Goal: Task Accomplishment & Management: Complete application form

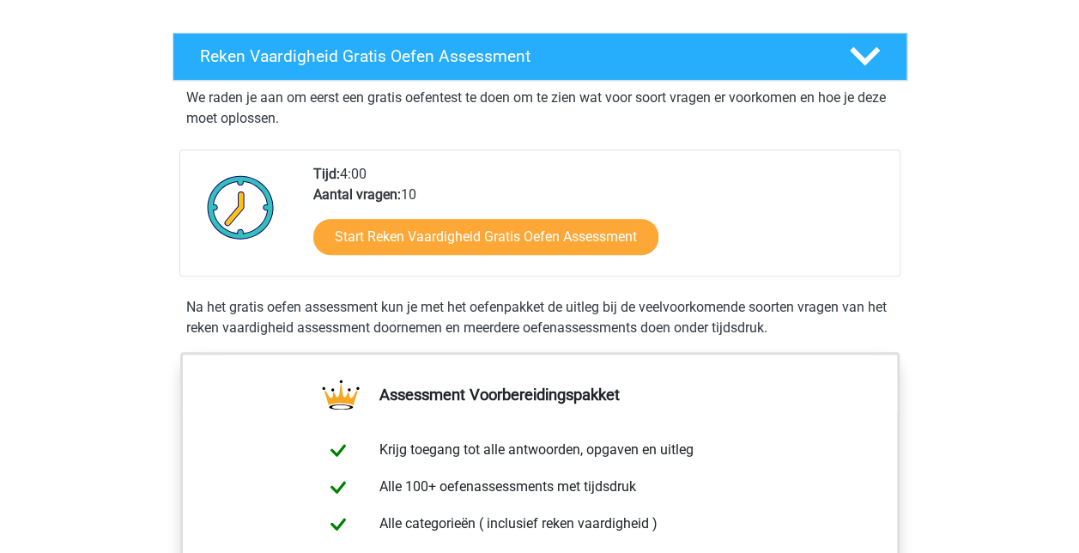
scroll to position [275, 0]
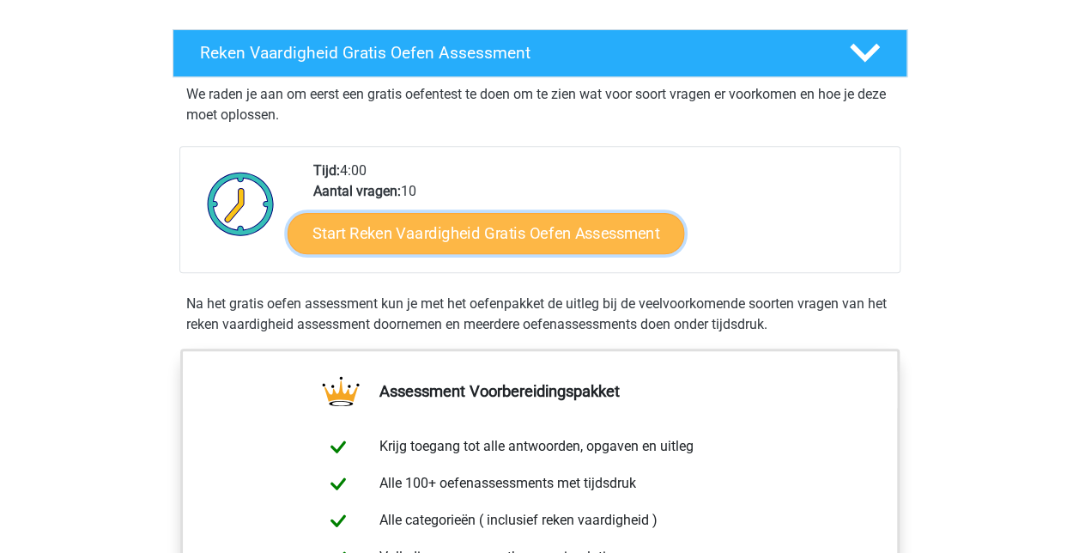
click at [451, 235] on link "Start Reken Vaardigheid Gratis Oefen Assessment" at bounding box center [486, 232] width 397 height 41
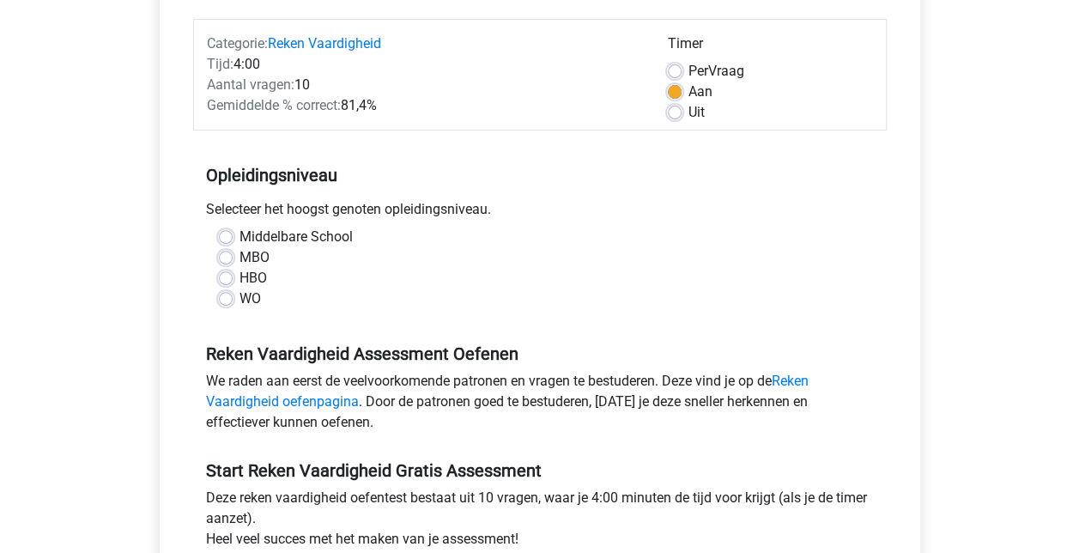
scroll to position [206, 0]
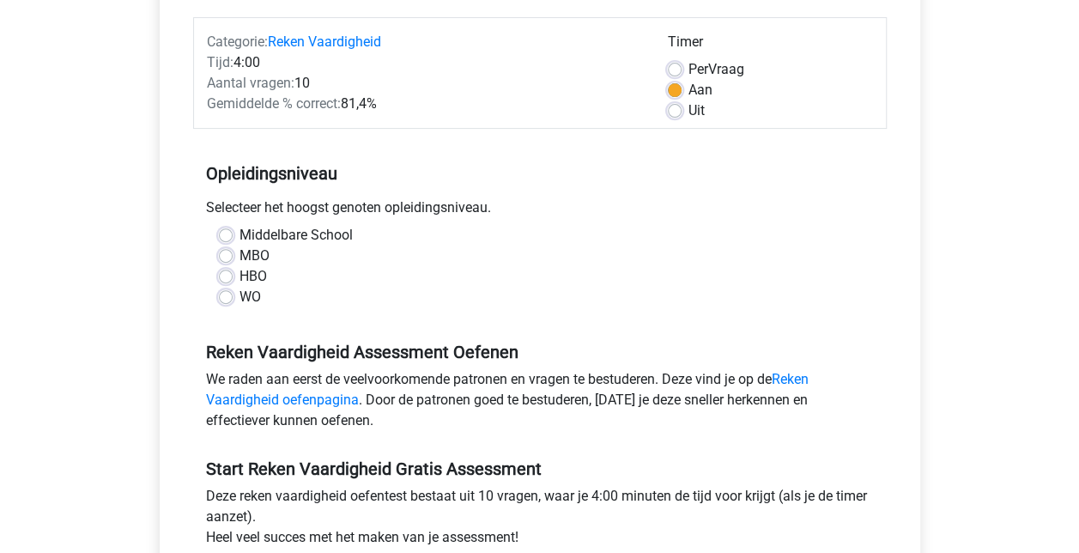
click at [239, 235] on label "Middelbare School" at bounding box center [295, 235] width 113 height 21
click at [221, 235] on input "Middelbare School" at bounding box center [226, 233] width 14 height 17
radio input "true"
click at [436, 390] on div "We raden aan eerst de veelvoorkomende patronen en vragen te bestuderen. Deze vi…" at bounding box center [539, 403] width 693 height 69
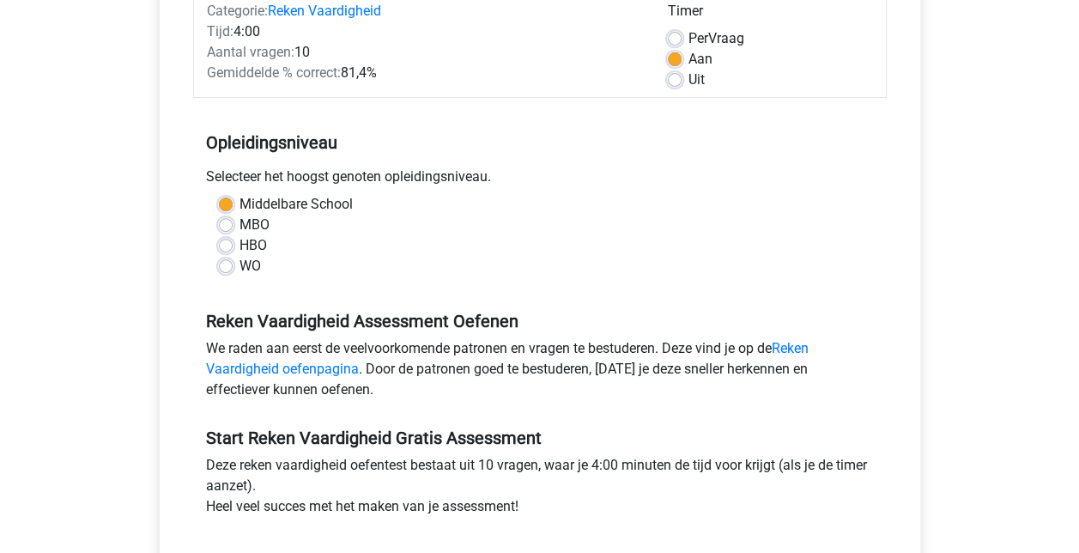
scroll to position [240, 0]
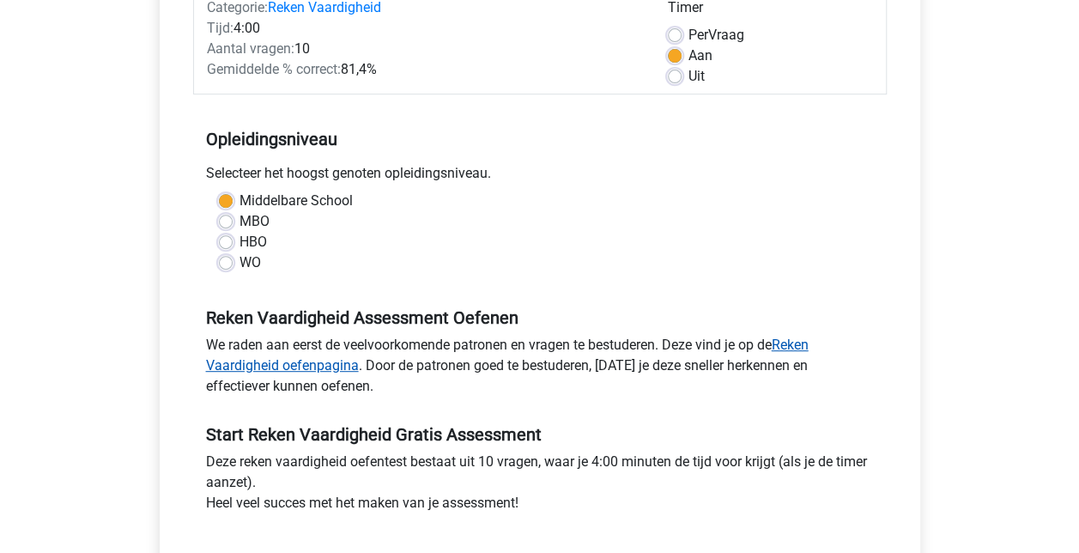
click at [300, 367] on link "Reken Vaardigheid oefenpagina" at bounding box center [507, 354] width 602 height 37
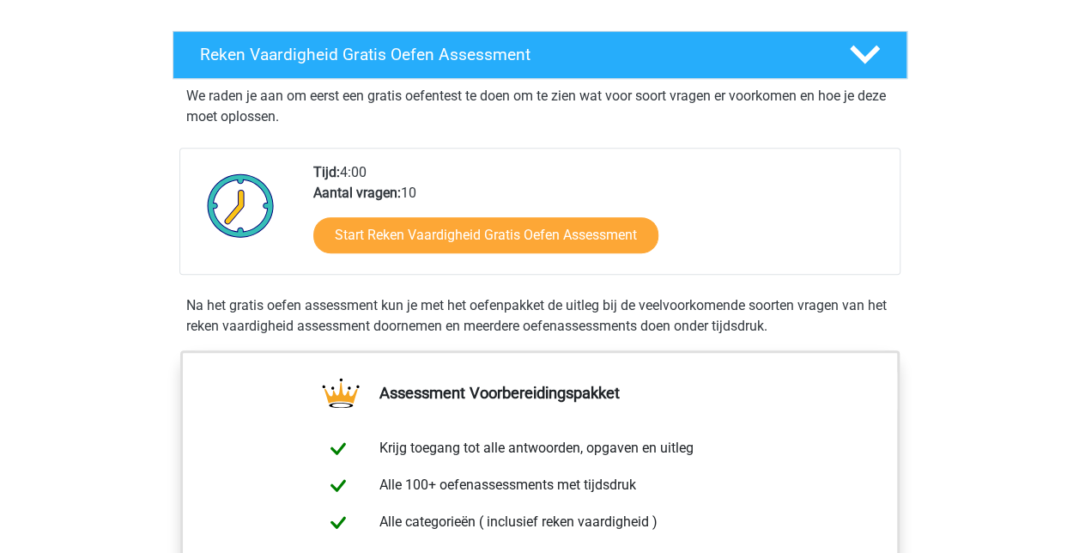
scroll to position [275, 0]
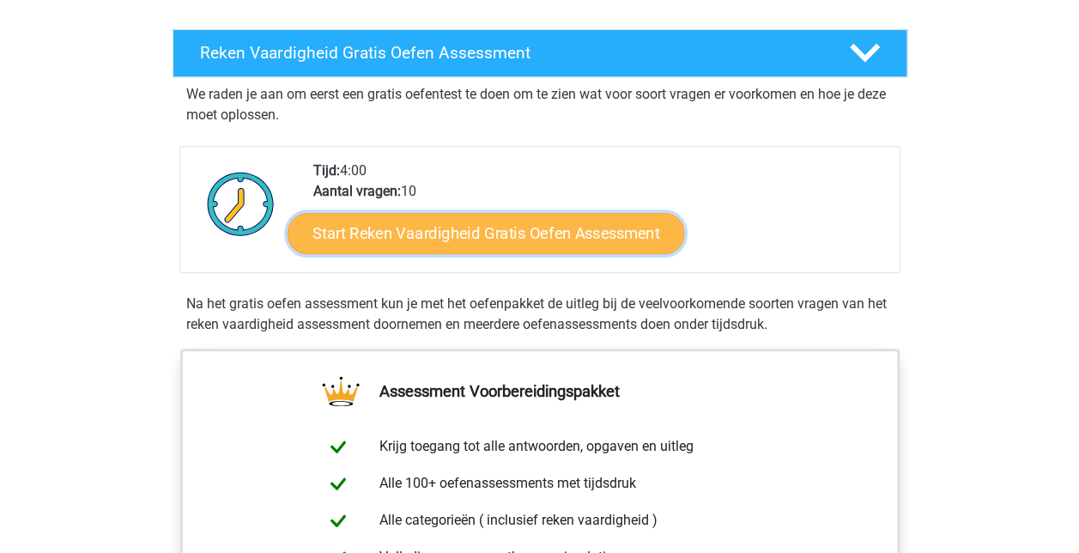
click at [488, 223] on link "Start Reken Vaardigheid Gratis Oefen Assessment" at bounding box center [486, 232] width 397 height 41
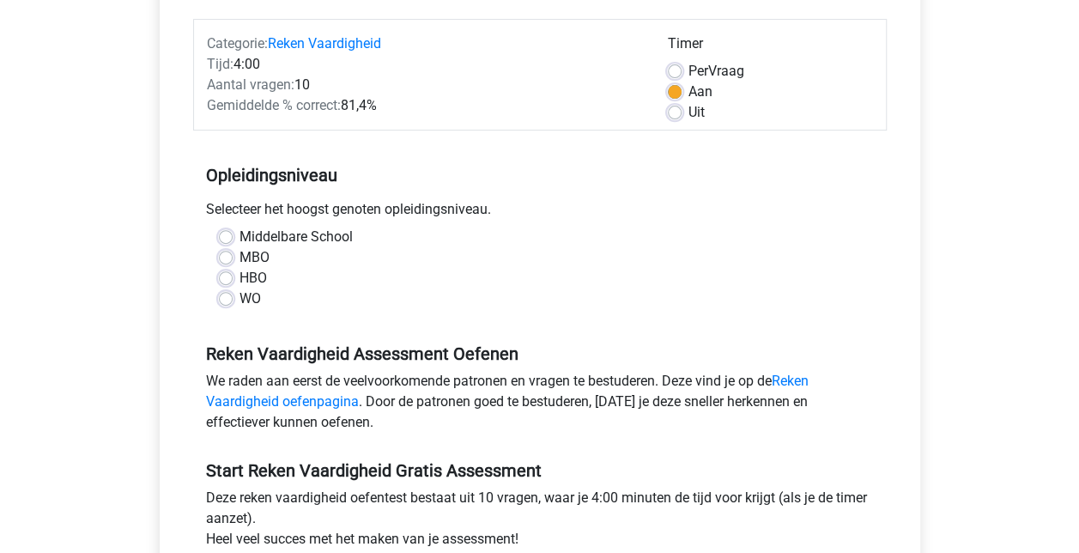
scroll to position [343, 0]
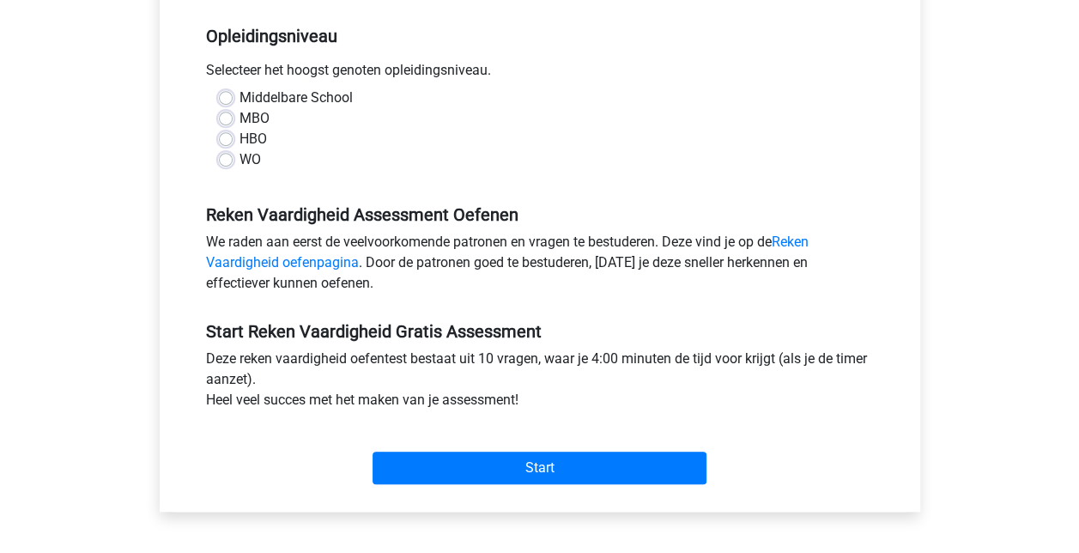
click at [239, 94] on label "Middelbare School" at bounding box center [295, 98] width 113 height 21
click at [221, 94] on input "Middelbare School" at bounding box center [226, 96] width 14 height 17
radio input "true"
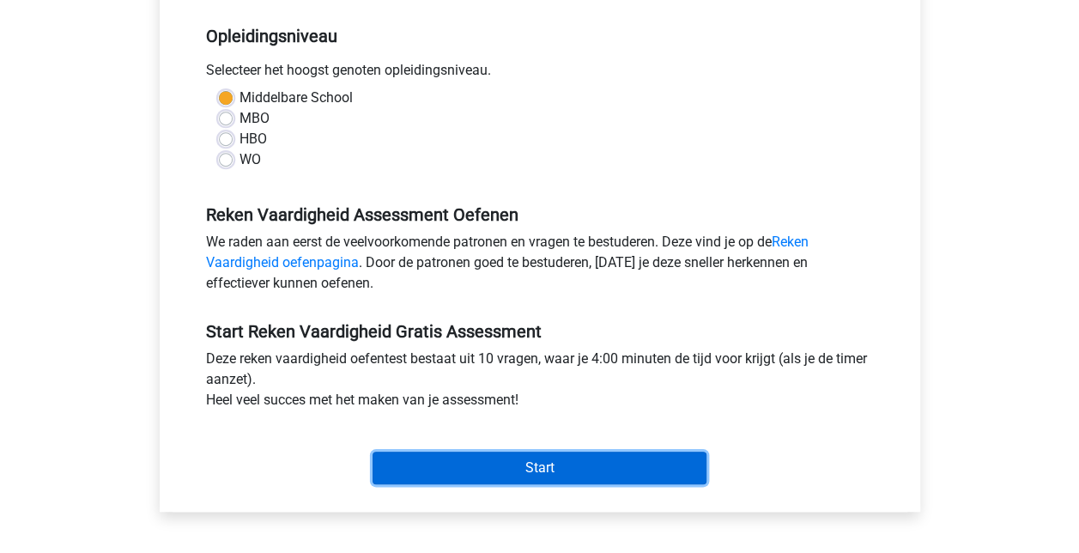
click at [525, 465] on input "Start" at bounding box center [539, 467] width 334 height 33
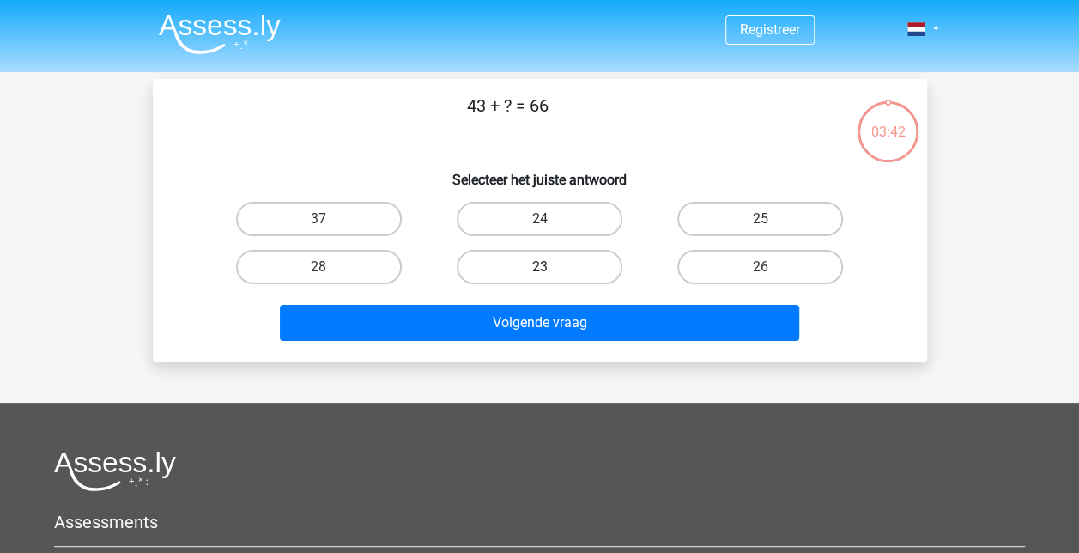
click at [529, 267] on label "23" at bounding box center [540, 267] width 166 height 34
click at [539, 267] on input "23" at bounding box center [544, 272] width 11 height 11
radio input "true"
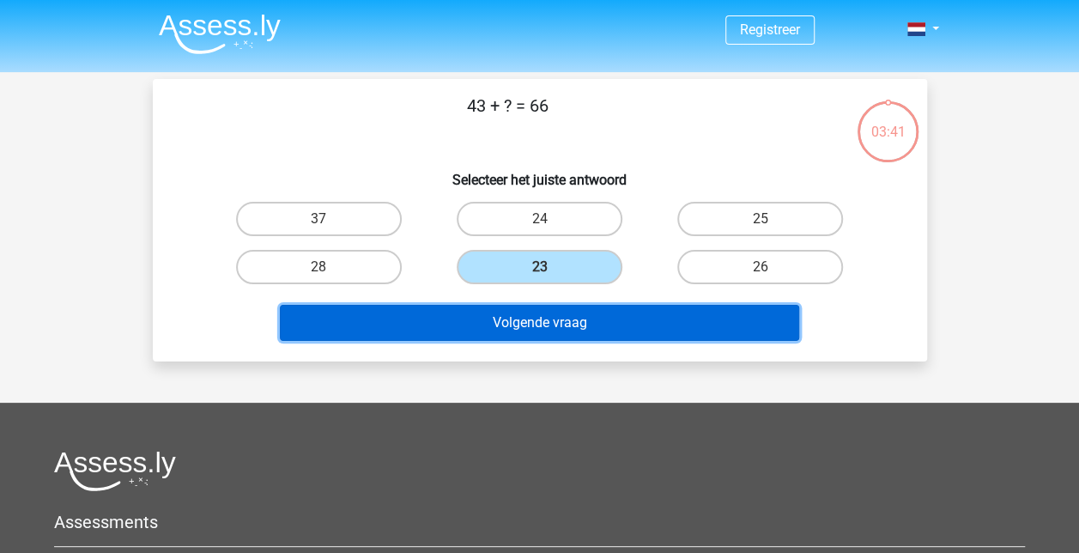
click at [532, 316] on button "Volgende vraag" at bounding box center [539, 323] width 519 height 36
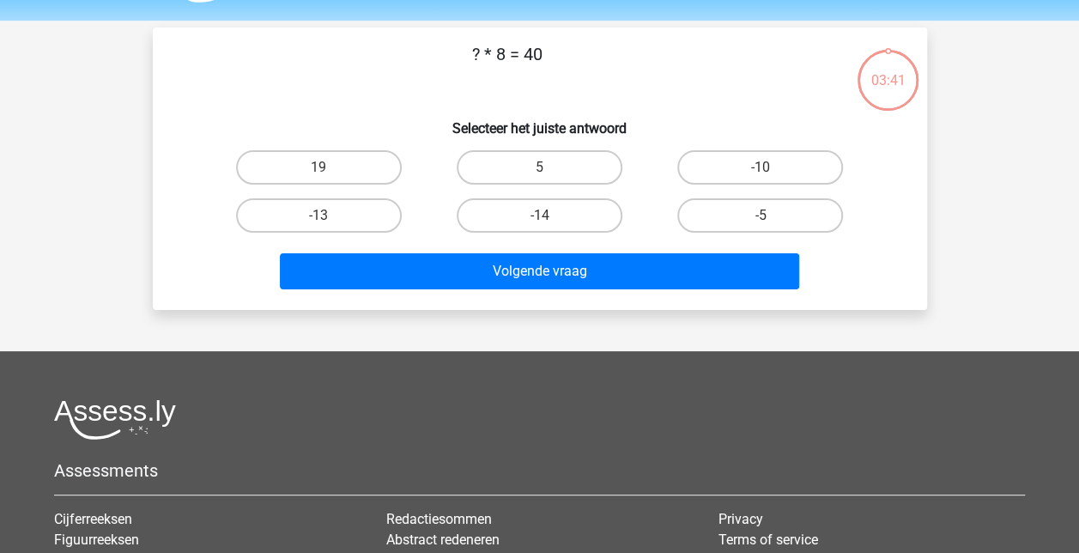
scroll to position [79, 0]
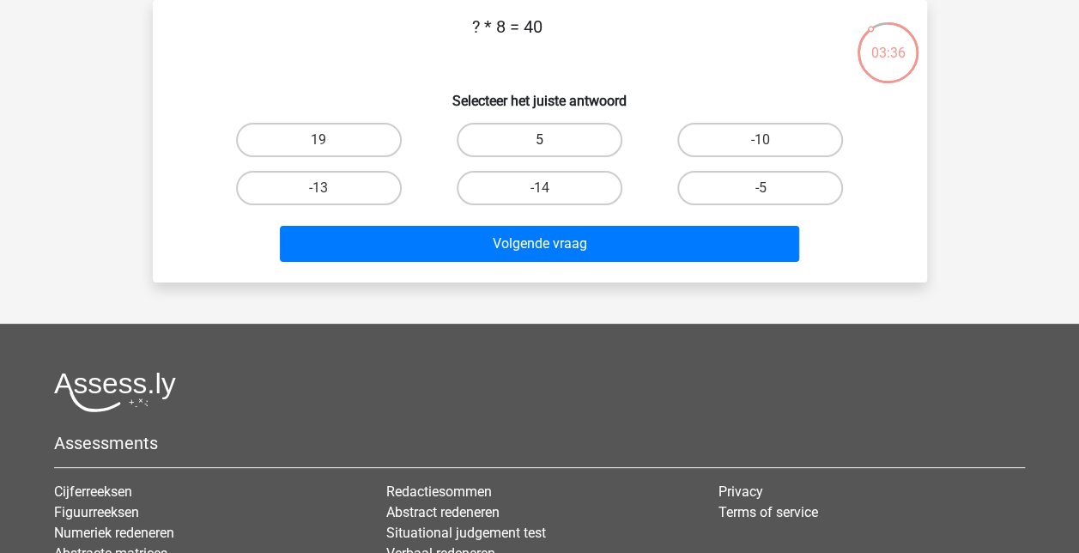
click at [534, 132] on label "5" at bounding box center [540, 140] width 166 height 34
click at [539, 140] on input "5" at bounding box center [544, 145] width 11 height 11
radio input "true"
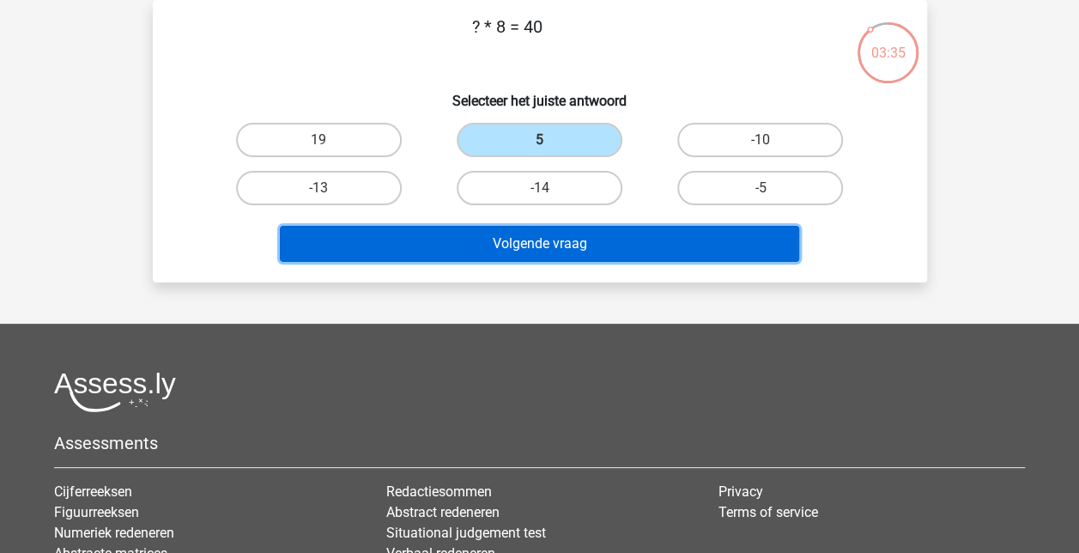
click at [518, 248] on button "Volgende vraag" at bounding box center [539, 244] width 519 height 36
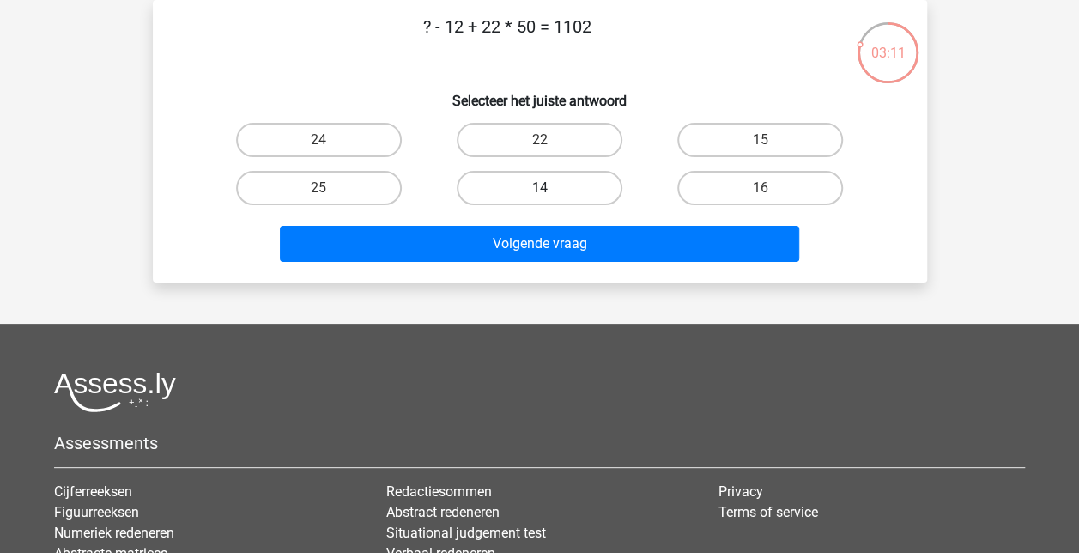
click at [558, 191] on label "14" at bounding box center [540, 188] width 166 height 34
click at [550, 191] on input "14" at bounding box center [544, 193] width 11 height 11
radio input "true"
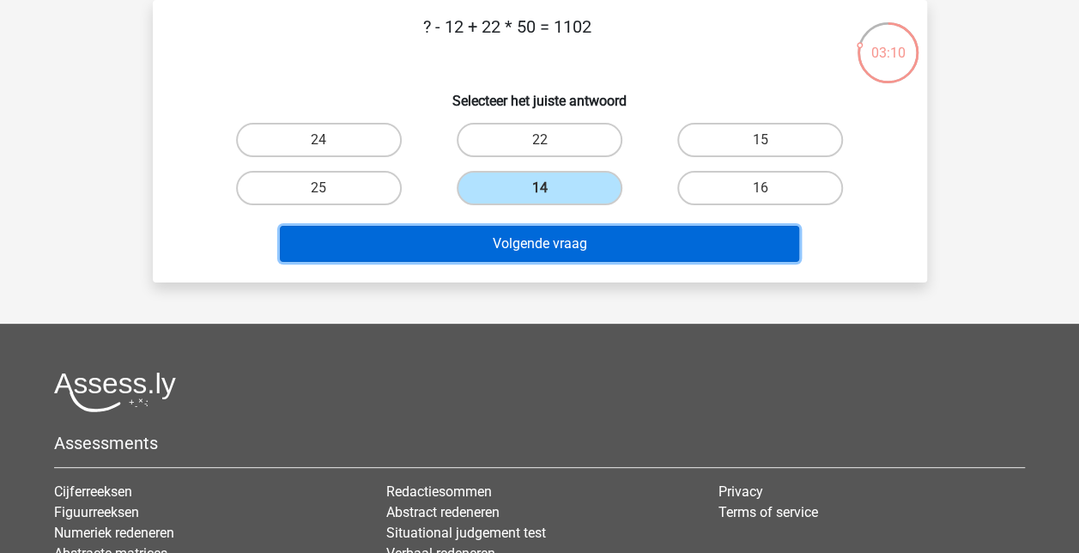
click at [542, 244] on button "Volgende vraag" at bounding box center [539, 244] width 519 height 36
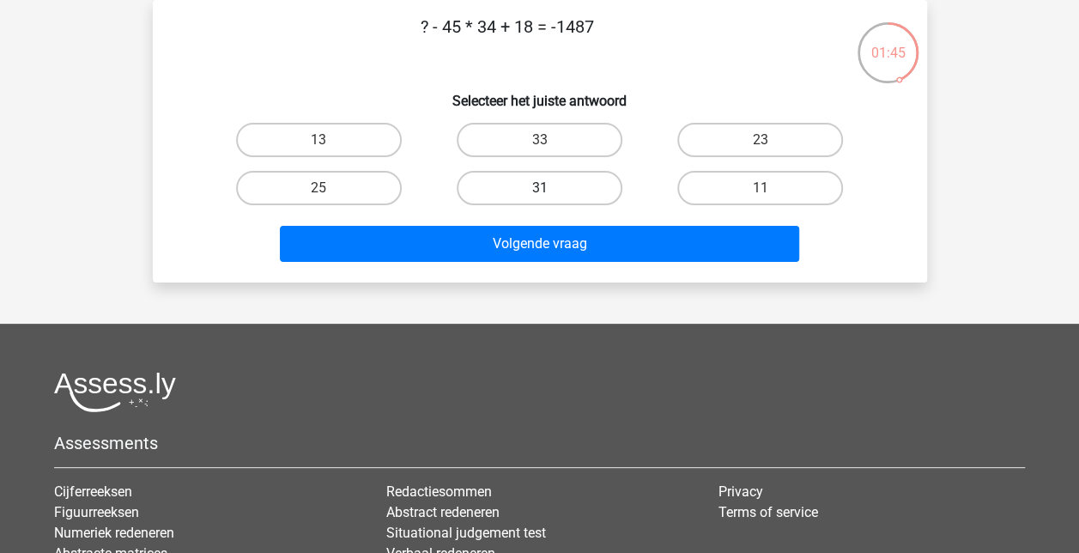
click at [506, 194] on label "31" at bounding box center [540, 188] width 166 height 34
click at [539, 194] on input "31" at bounding box center [544, 193] width 11 height 11
radio input "true"
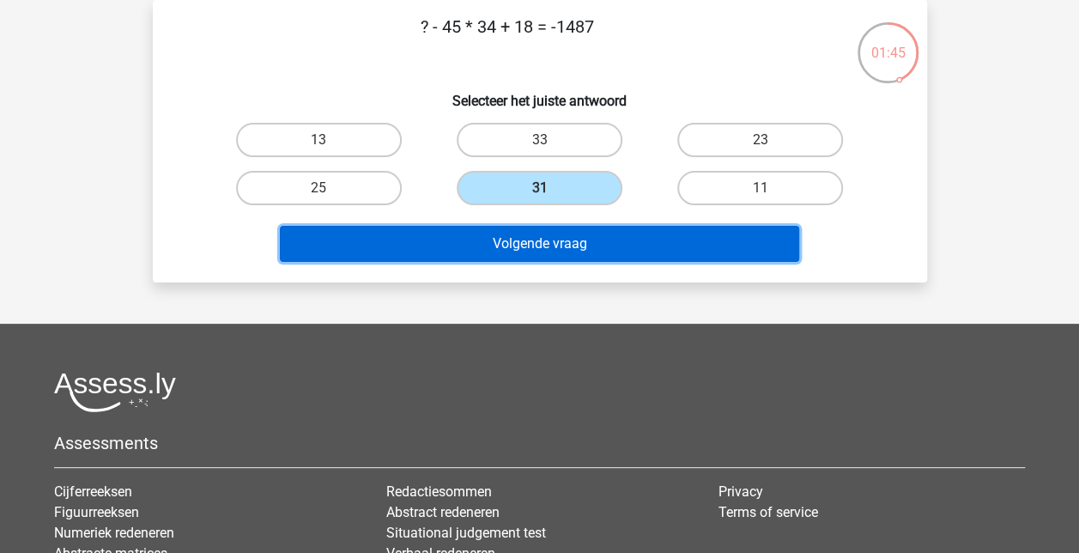
click at [517, 247] on button "Volgende vraag" at bounding box center [539, 244] width 519 height 36
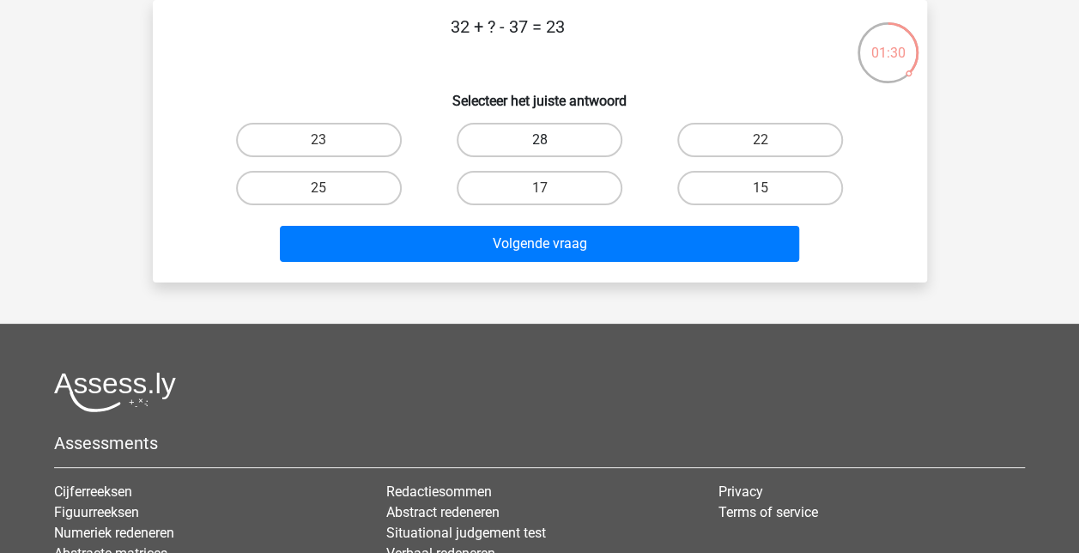
click at [560, 146] on label "28" at bounding box center [540, 140] width 166 height 34
click at [550, 146] on input "28" at bounding box center [544, 145] width 11 height 11
radio input "true"
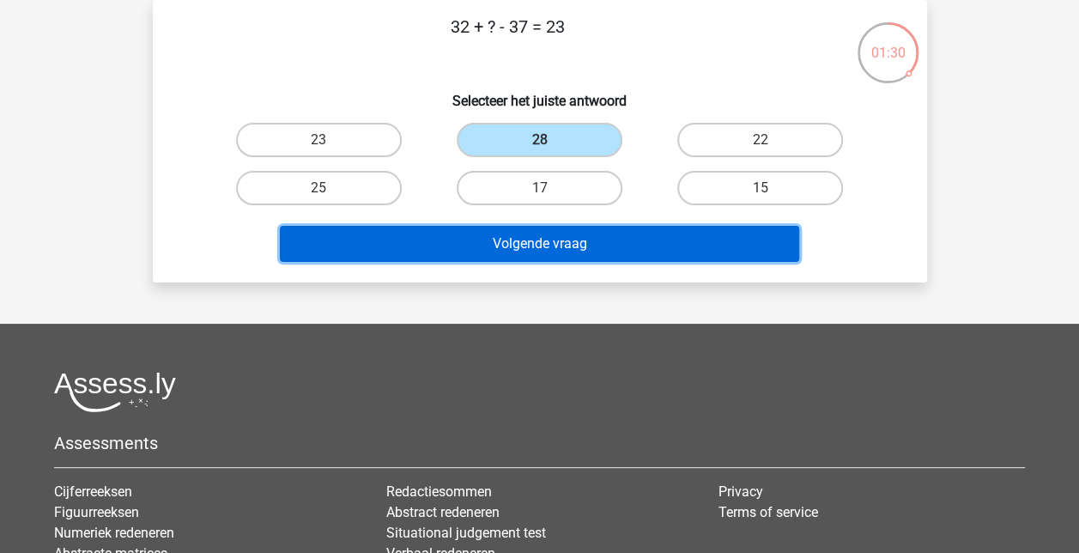
click at [518, 249] on button "Volgende vraag" at bounding box center [539, 244] width 519 height 36
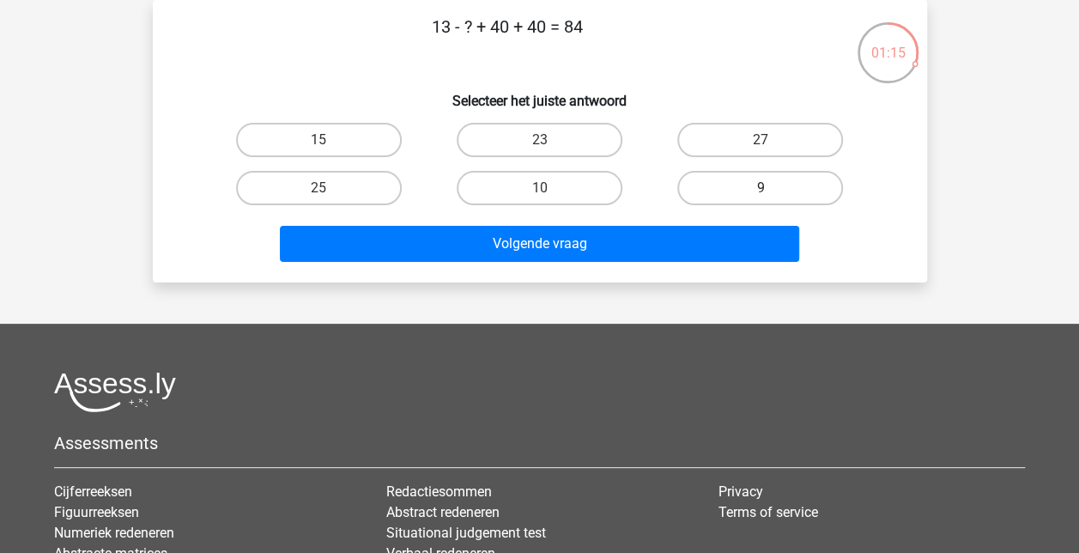
click at [773, 185] on label "9" at bounding box center [760, 188] width 166 height 34
click at [772, 188] on input "9" at bounding box center [765, 193] width 11 height 11
radio input "true"
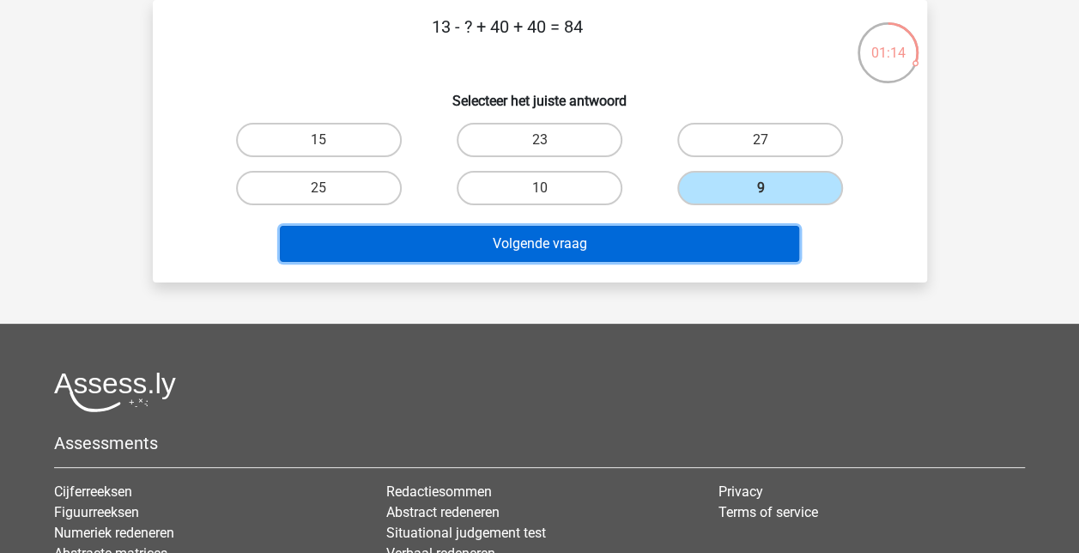
click at [532, 247] on button "Volgende vraag" at bounding box center [539, 244] width 519 height 36
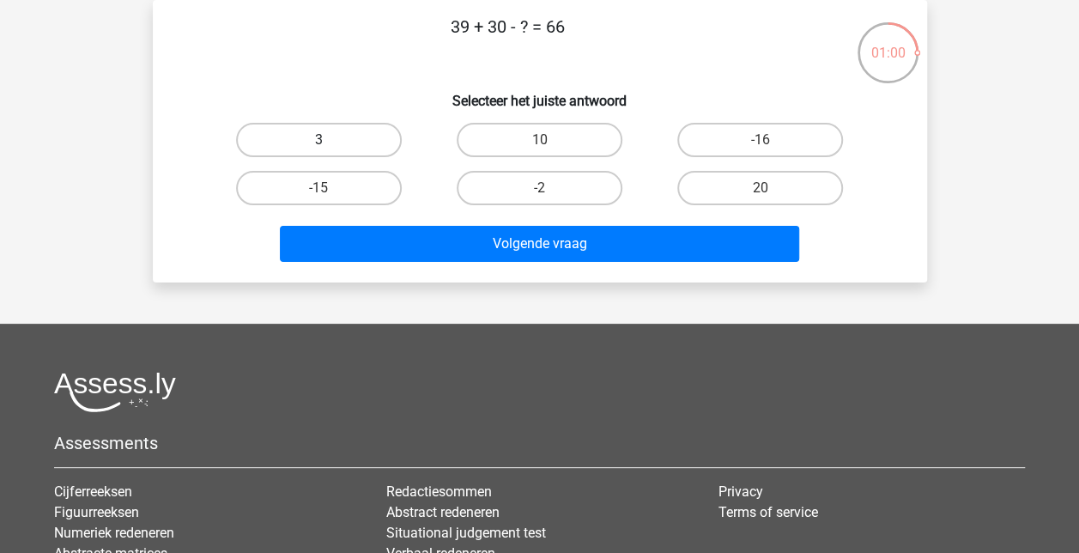
click at [312, 139] on label "3" at bounding box center [319, 140] width 166 height 34
click at [318, 140] on input "3" at bounding box center [323, 145] width 11 height 11
radio input "true"
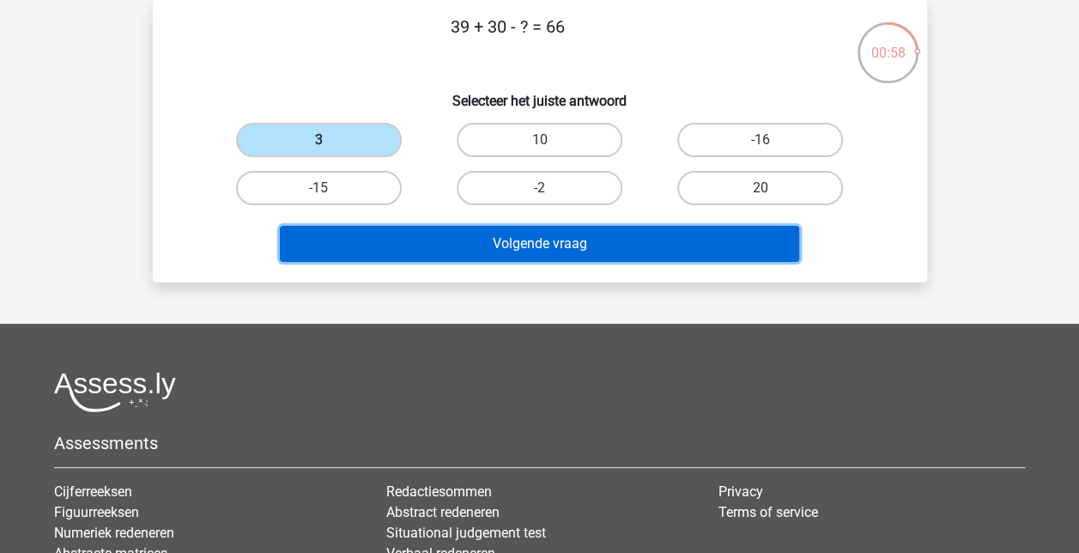
click at [532, 245] on button "Volgende vraag" at bounding box center [539, 244] width 519 height 36
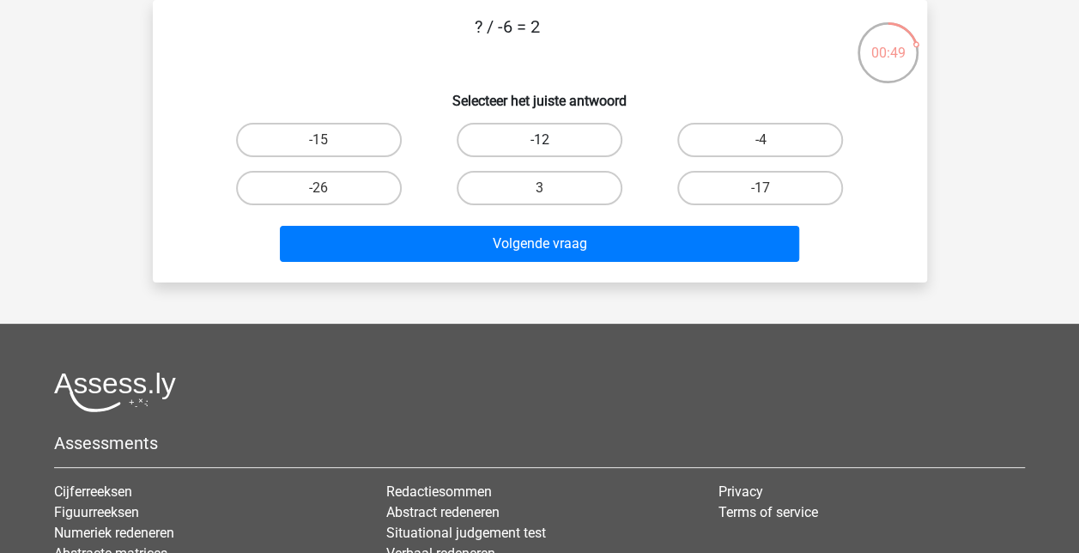
click at [524, 133] on label "-12" at bounding box center [540, 140] width 166 height 34
click at [539, 140] on input "-12" at bounding box center [544, 145] width 11 height 11
radio input "true"
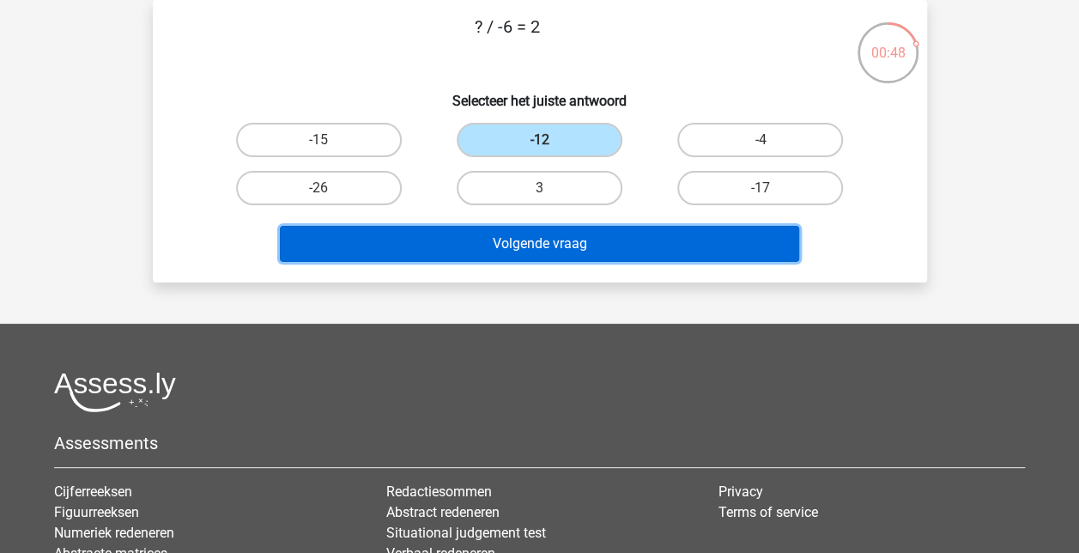
click at [500, 251] on button "Volgende vraag" at bounding box center [539, 244] width 519 height 36
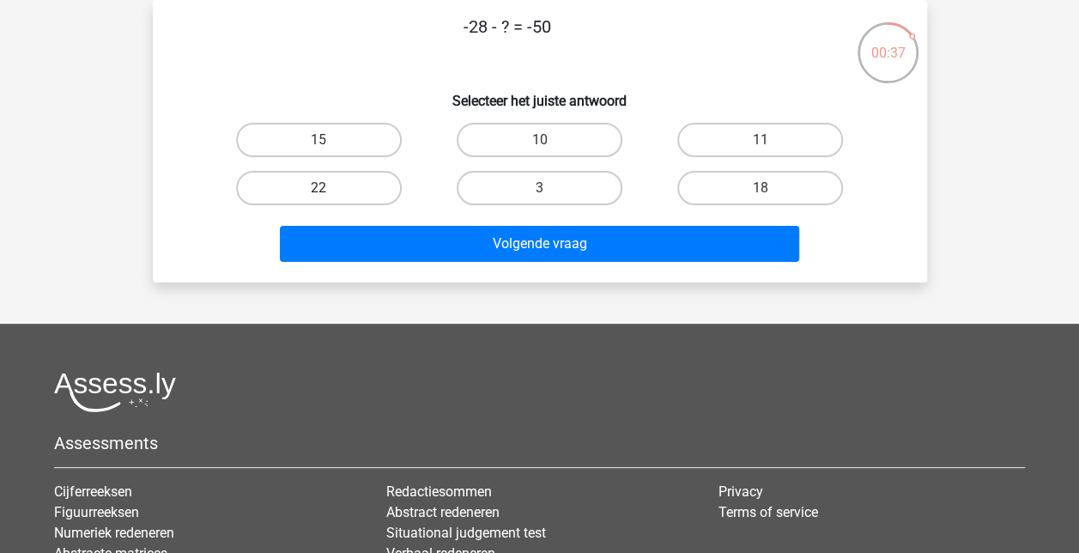
click at [300, 178] on label "22" at bounding box center [319, 188] width 166 height 34
click at [318, 188] on input "22" at bounding box center [323, 193] width 11 height 11
radio input "true"
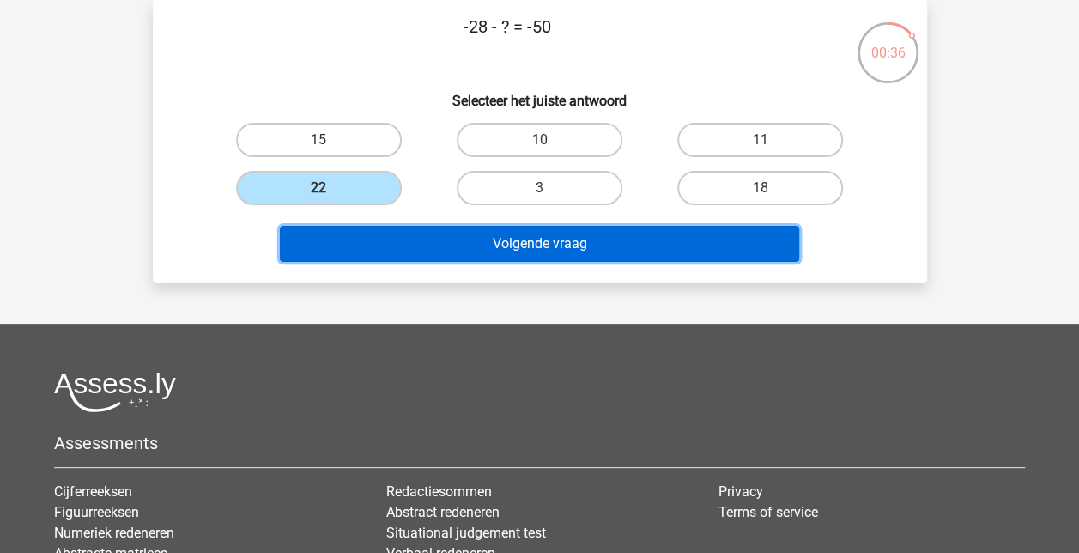
click at [489, 249] on button "Volgende vraag" at bounding box center [539, 244] width 519 height 36
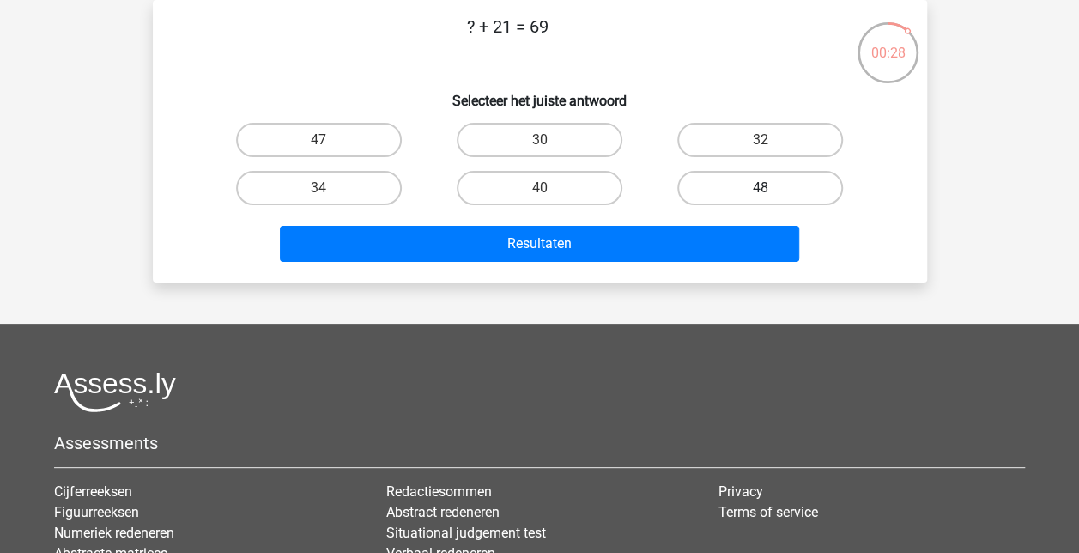
click at [755, 186] on label "48" at bounding box center [760, 188] width 166 height 34
click at [760, 188] on input "48" at bounding box center [765, 193] width 11 height 11
radio input "true"
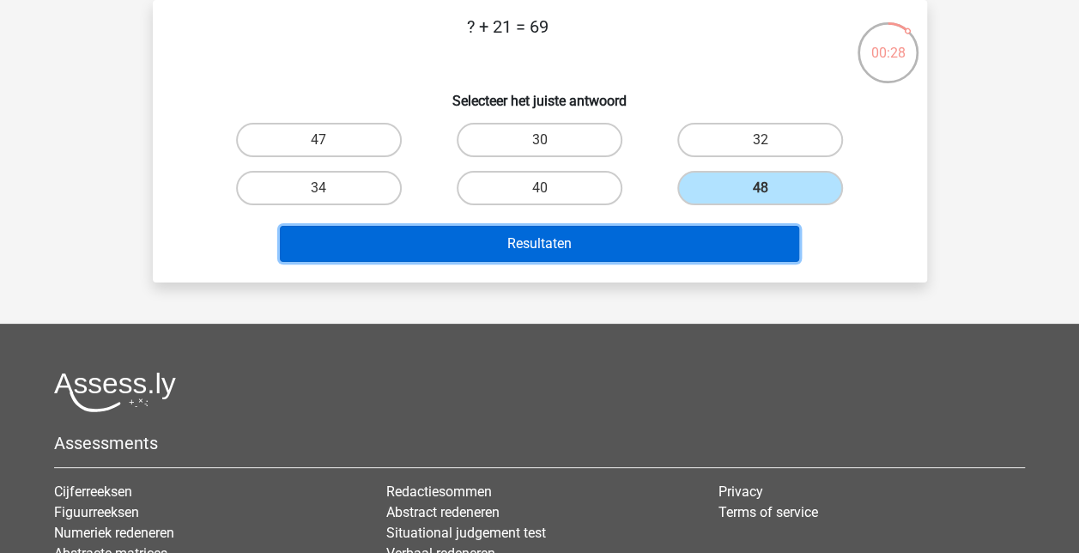
click at [561, 237] on button "Resultaten" at bounding box center [539, 244] width 519 height 36
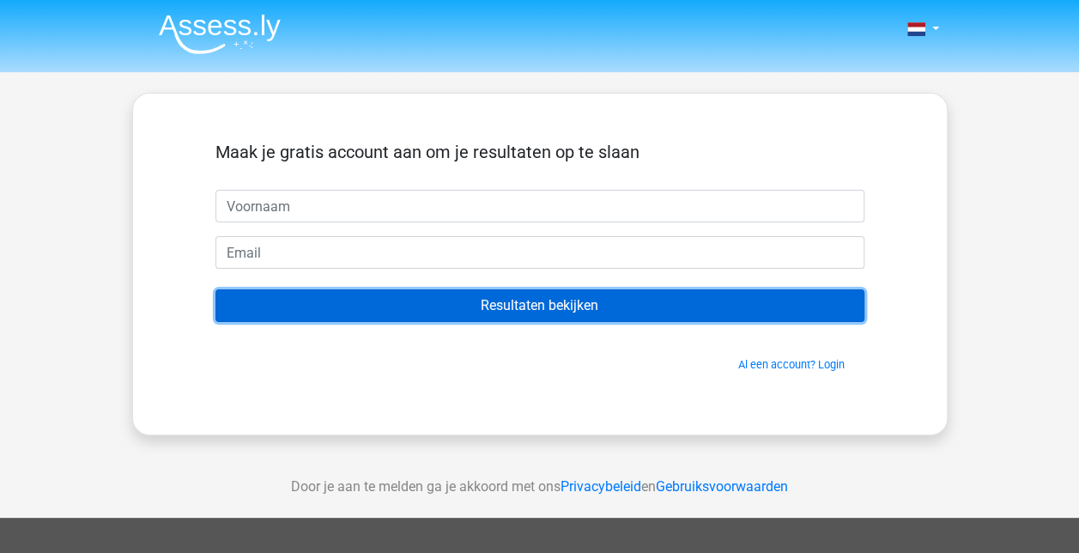
click at [537, 297] on input "Resultaten bekijken" at bounding box center [539, 305] width 649 height 33
